Goal: Task Accomplishment & Management: Complete application form

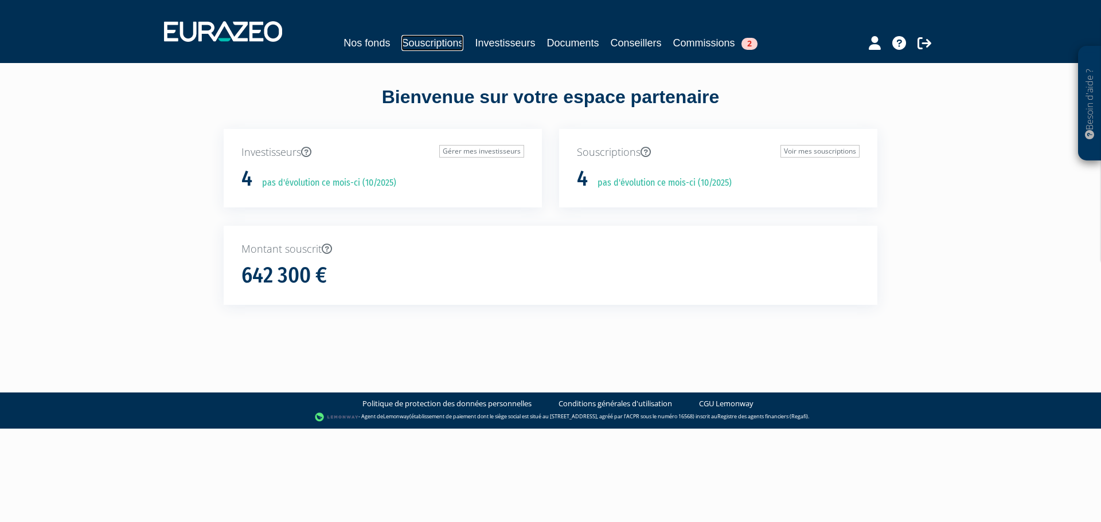
click at [435, 42] on link "Souscriptions" at bounding box center [432, 43] width 62 height 16
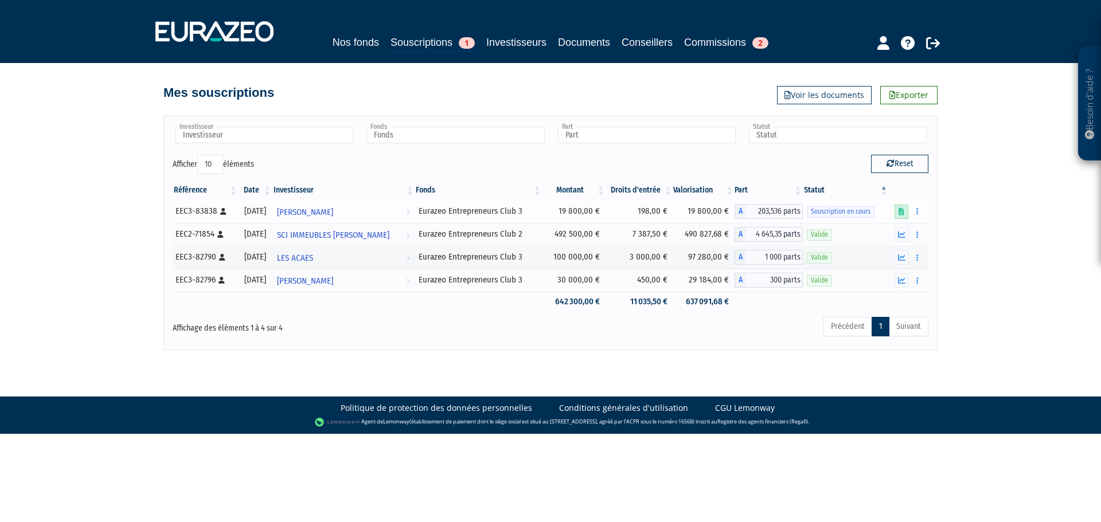
click at [902, 209] on icon at bounding box center [902, 211] width 6 height 7
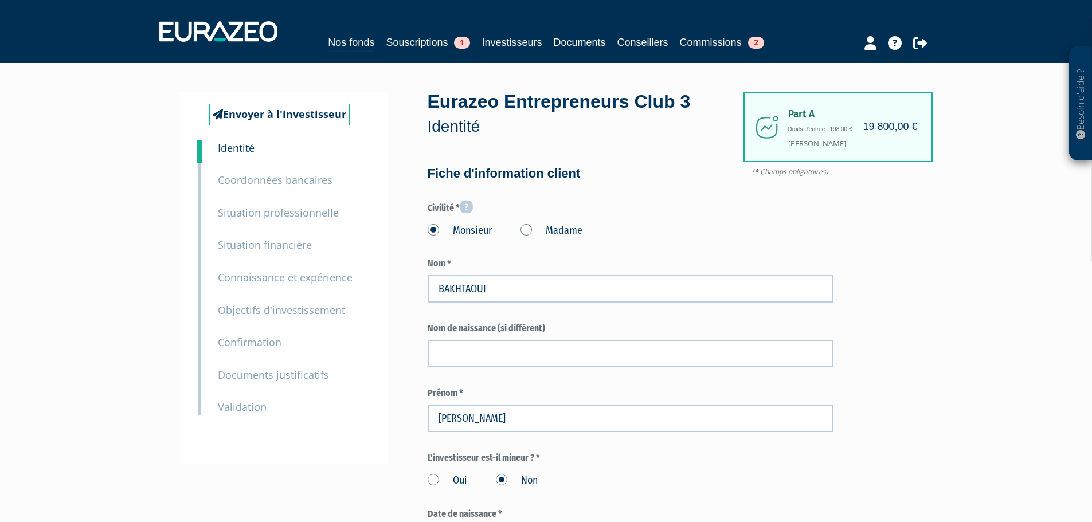
type input "6 30 38 90 91"
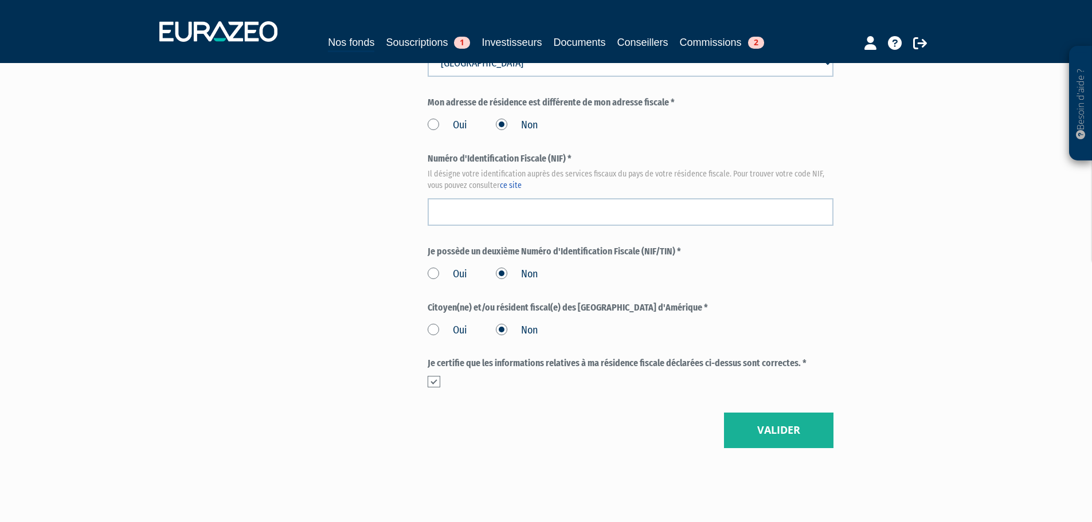
scroll to position [1294, 0]
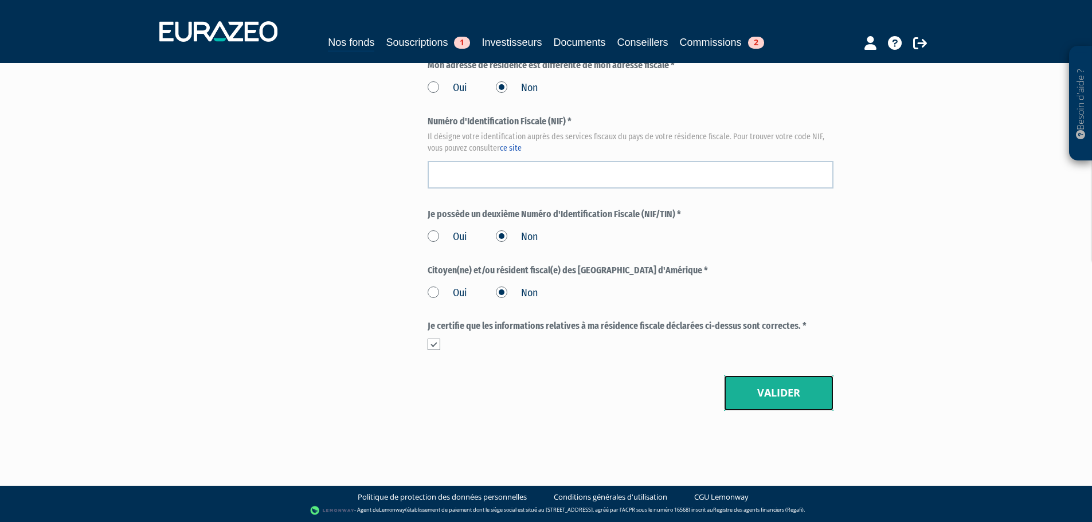
click at [746, 400] on button "Valider" at bounding box center [779, 394] width 110 height 36
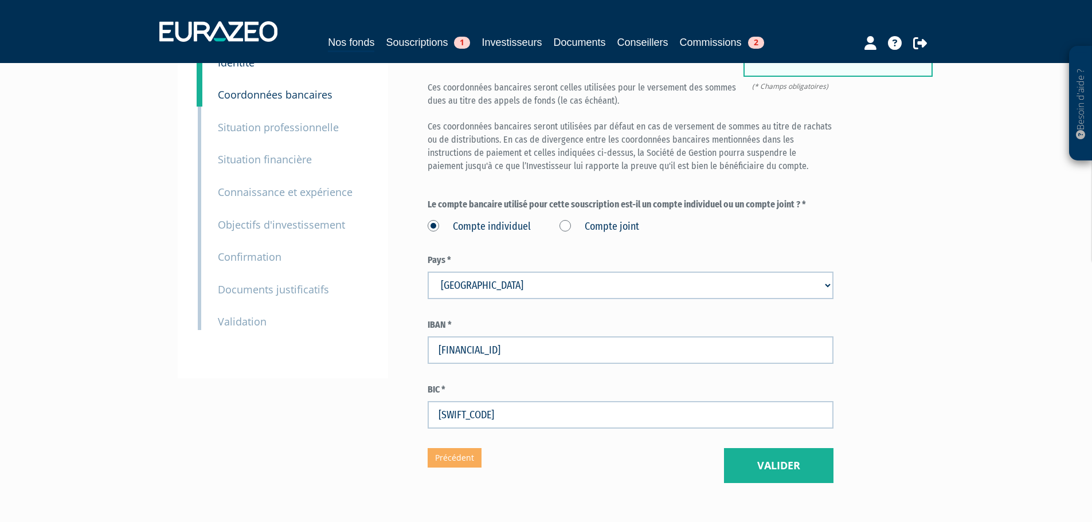
scroll to position [158, 0]
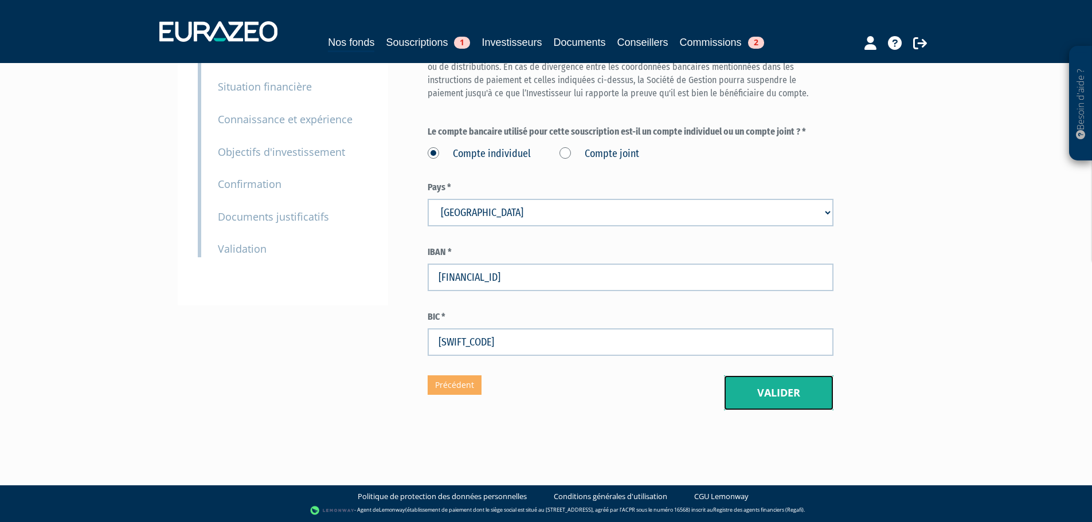
click at [756, 392] on button "Valider" at bounding box center [779, 394] width 110 height 36
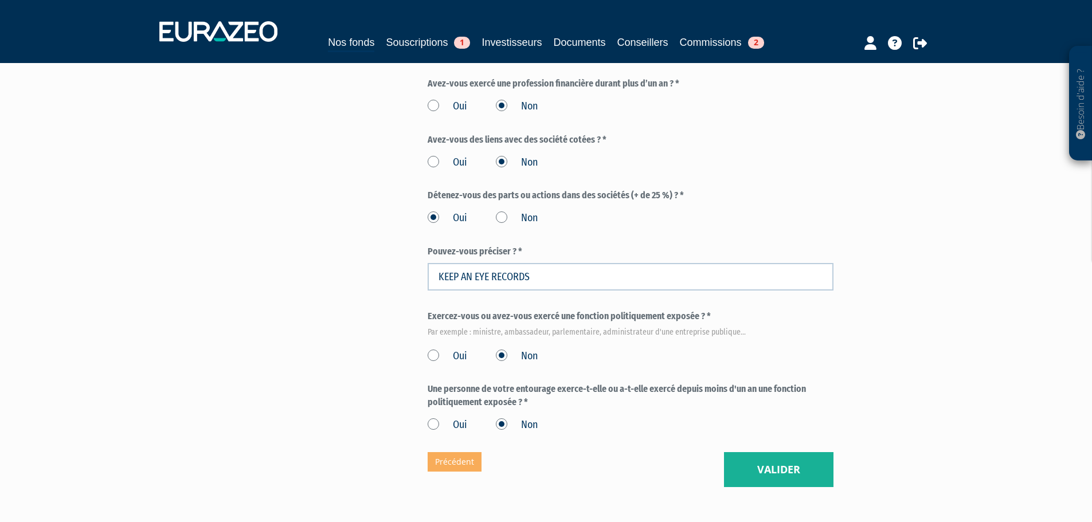
scroll to position [659, 0]
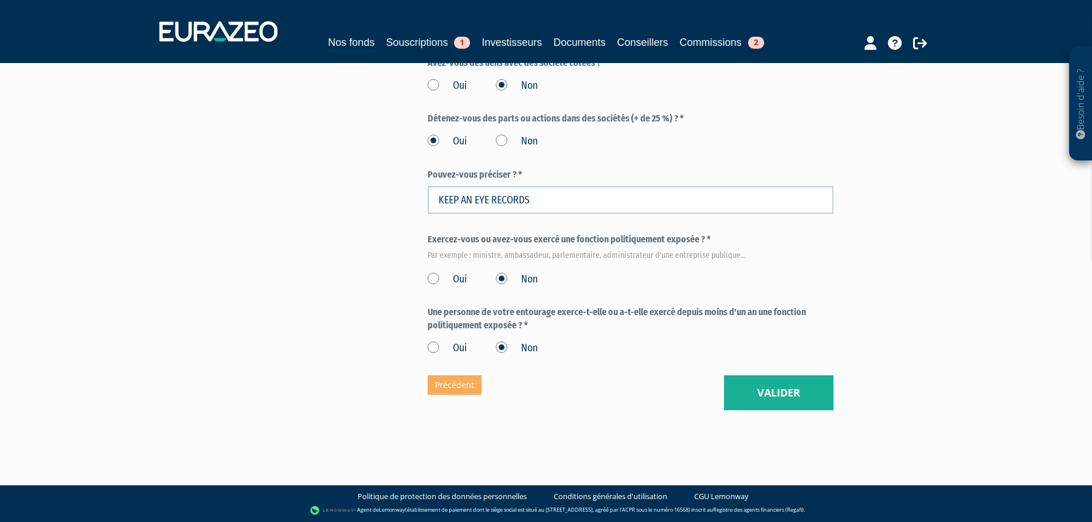
click at [752, 408] on button "Valider" at bounding box center [779, 394] width 110 height 36
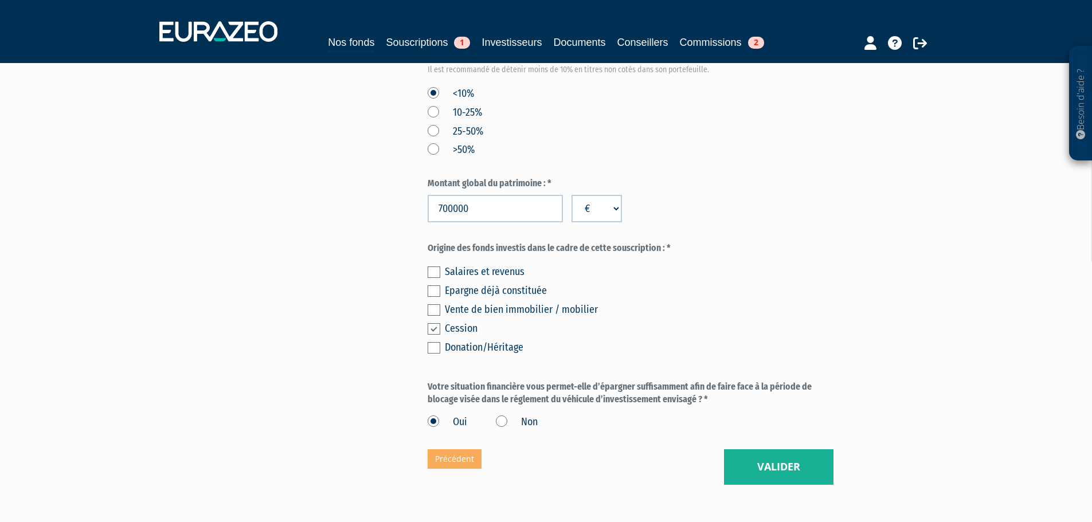
scroll to position [649, 0]
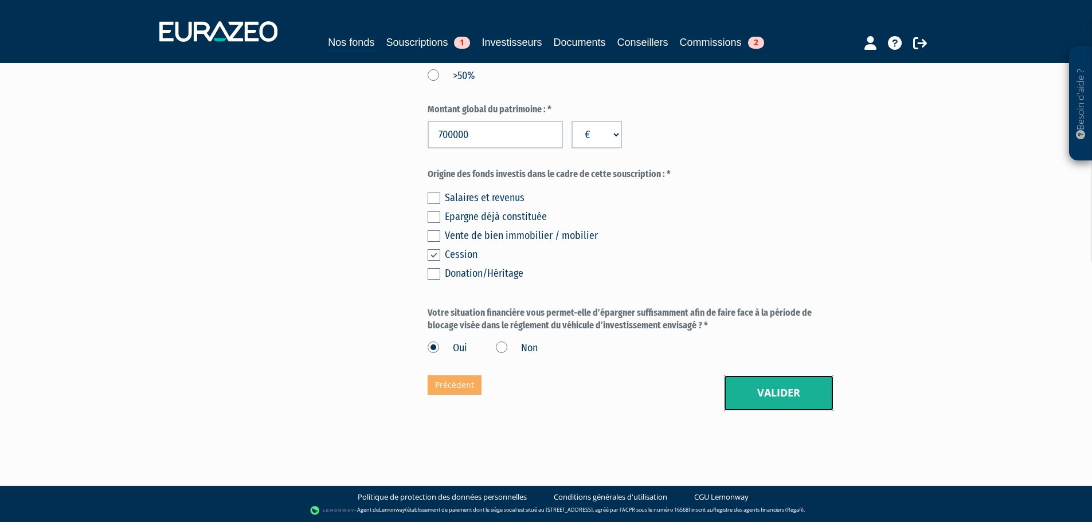
click at [736, 384] on button "Valider" at bounding box center [779, 394] width 110 height 36
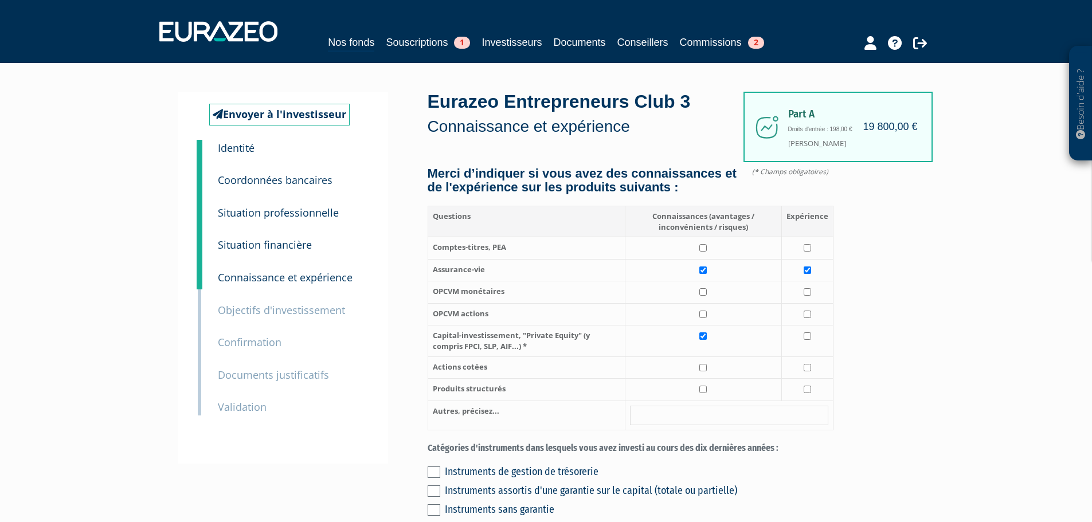
click at [272, 382] on p "Documents justificatifs" at bounding box center [273, 375] width 111 height 17
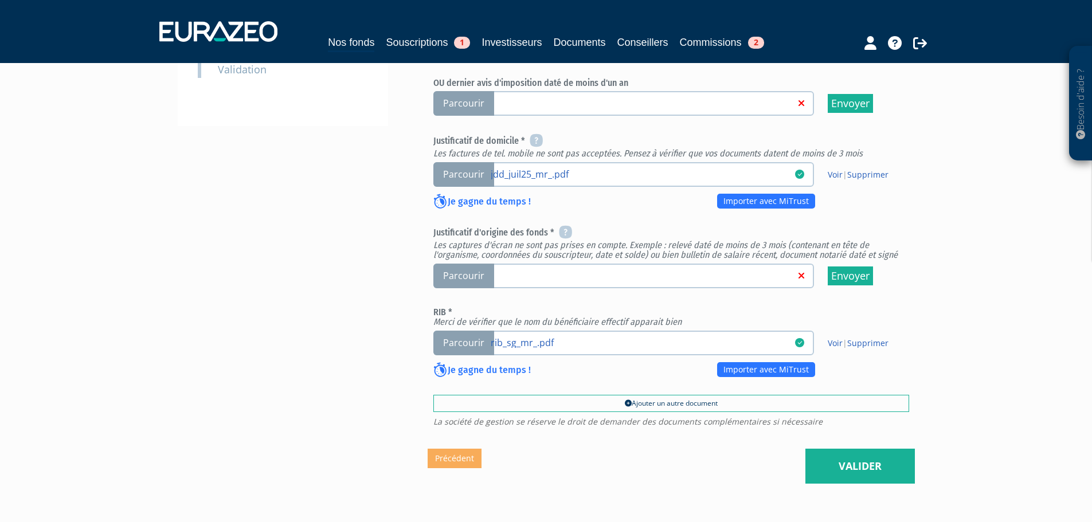
scroll to position [401, 0]
